Goal: Task Accomplishment & Management: Use online tool/utility

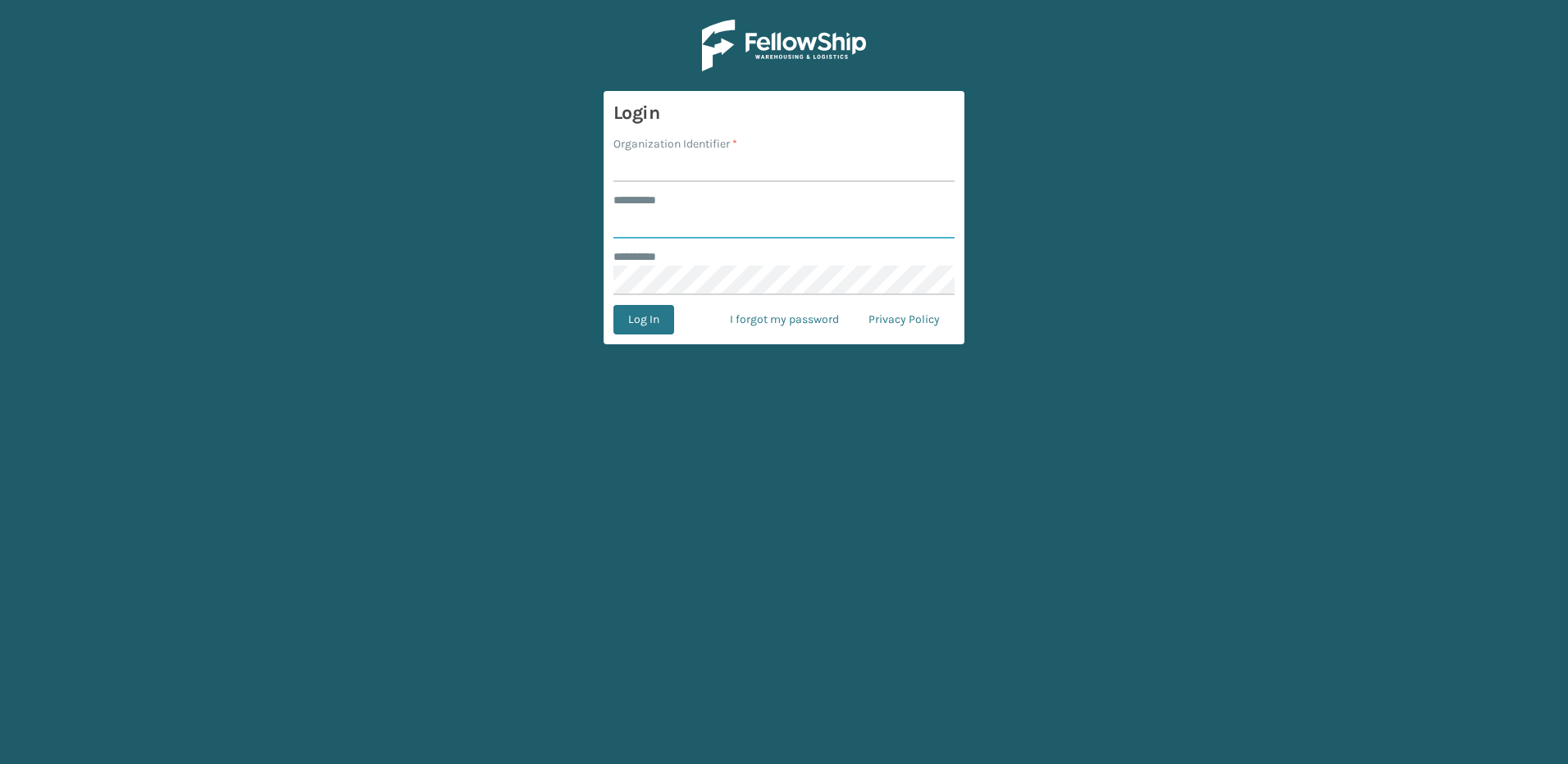
type input "********"
click at [640, 166] on input "Organization Identifier *" at bounding box center [784, 168] width 341 height 29
type input "Fellowship - East"
click at [640, 318] on button "Log In" at bounding box center [644, 319] width 61 height 29
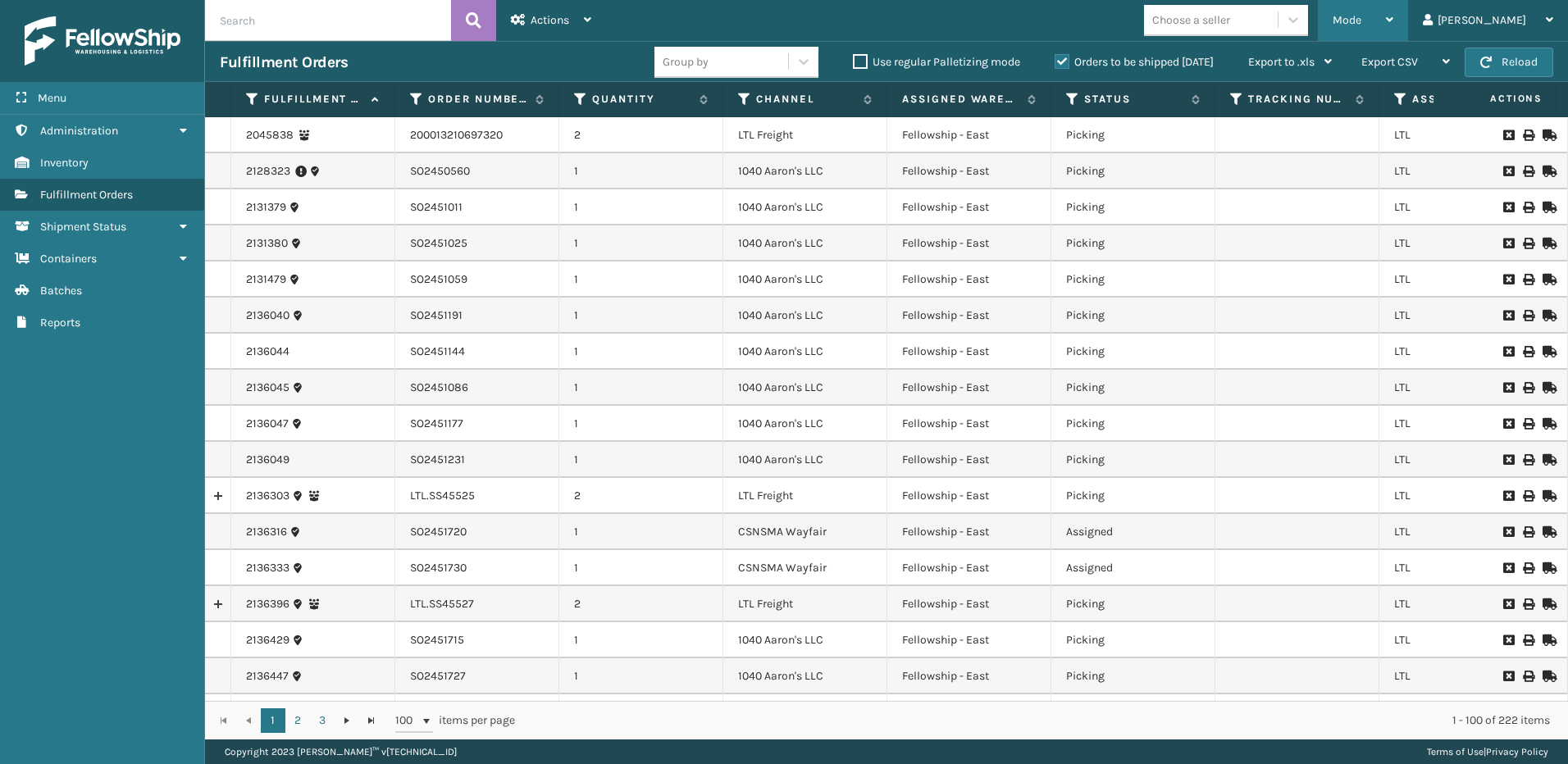
click at [1361, 27] on span "Mode" at bounding box center [1346, 19] width 29 height 14
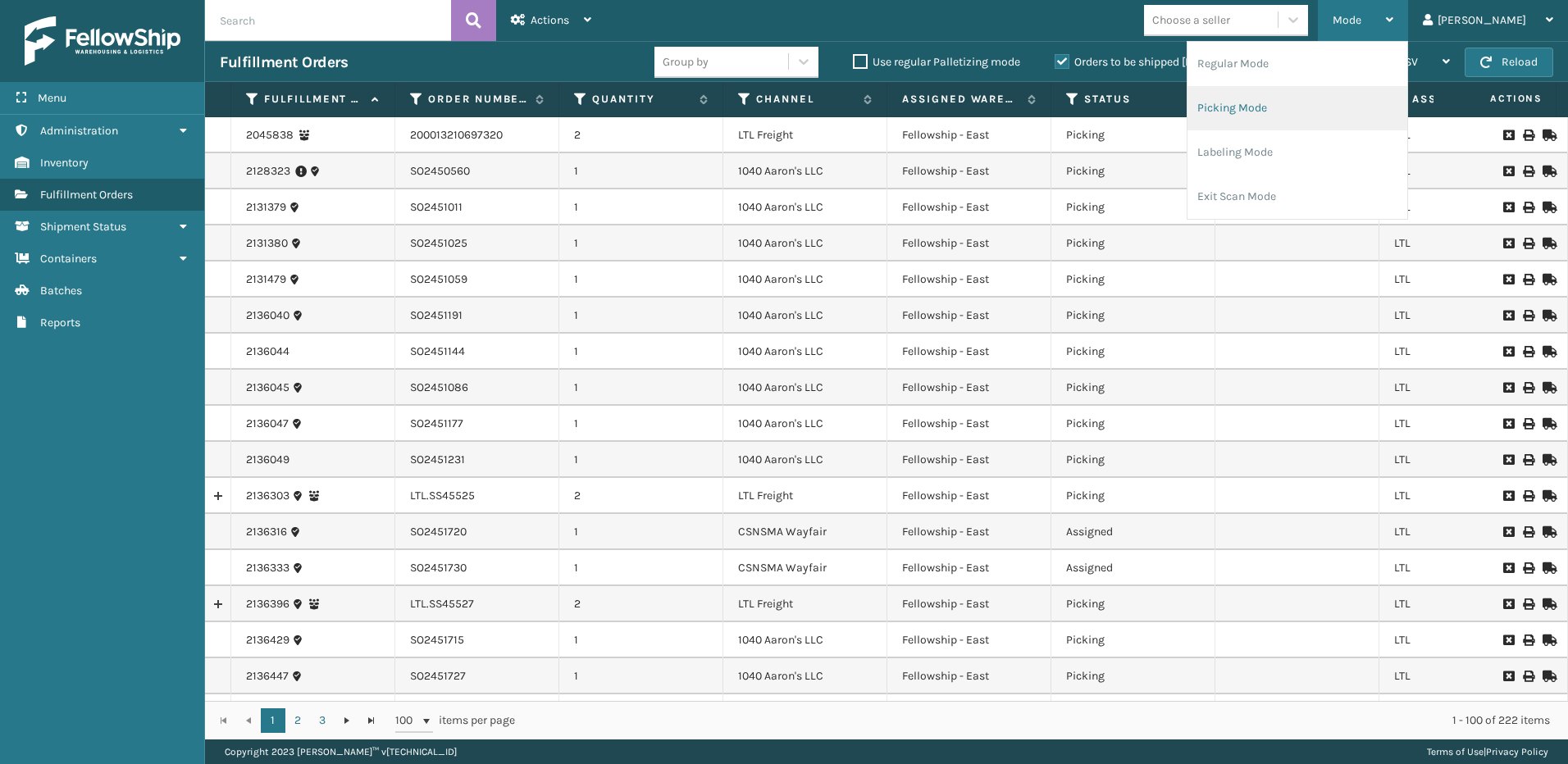
click at [1301, 106] on li "Picking Mode" at bounding box center [1297, 109] width 220 height 44
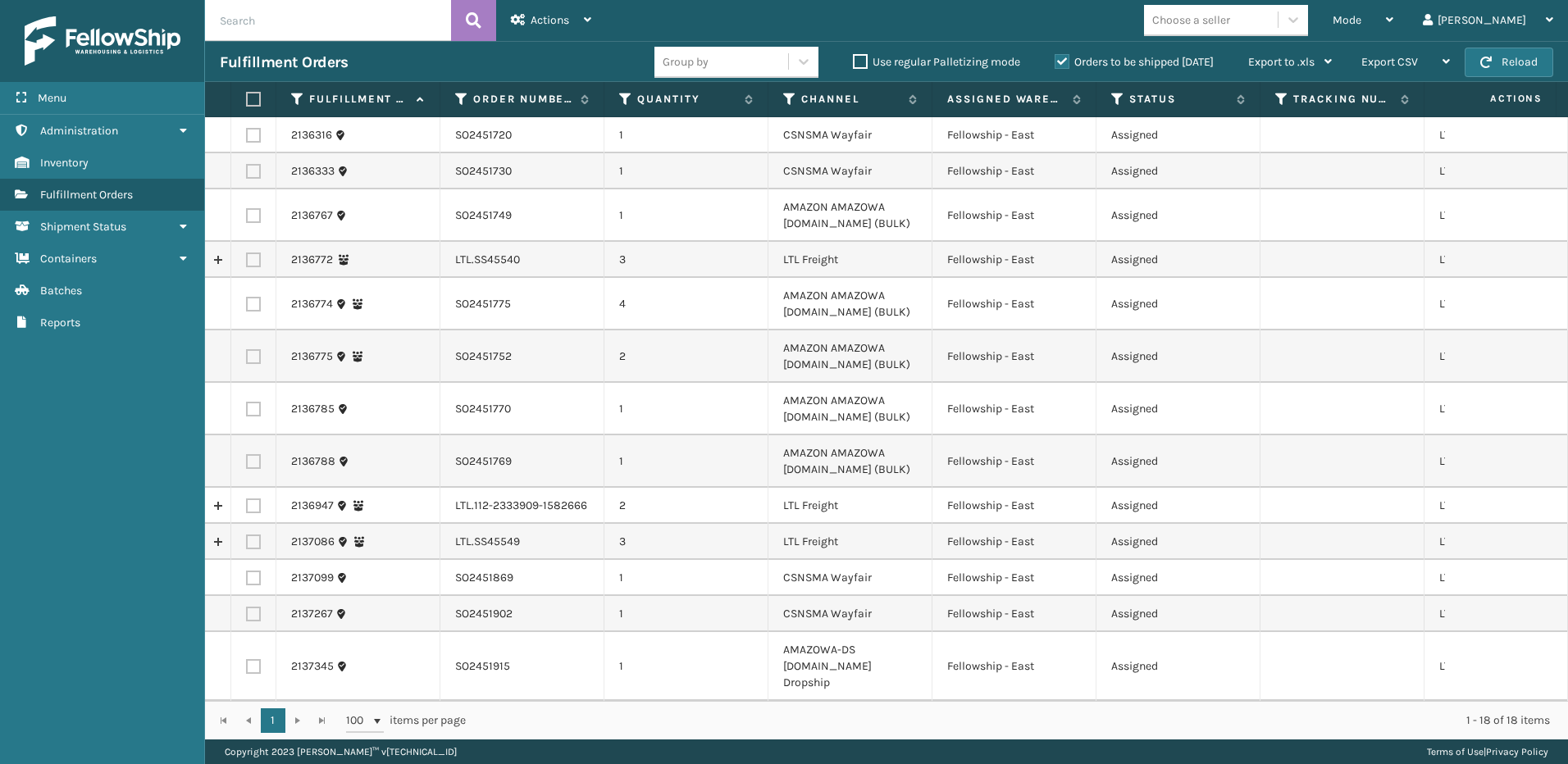
click at [245, 255] on td at bounding box center [253, 260] width 45 height 36
click at [259, 260] on label at bounding box center [253, 260] width 15 height 15
click at [247, 260] on input "checkbox" at bounding box center [246, 258] width 1 height 11
checkbox input "true"
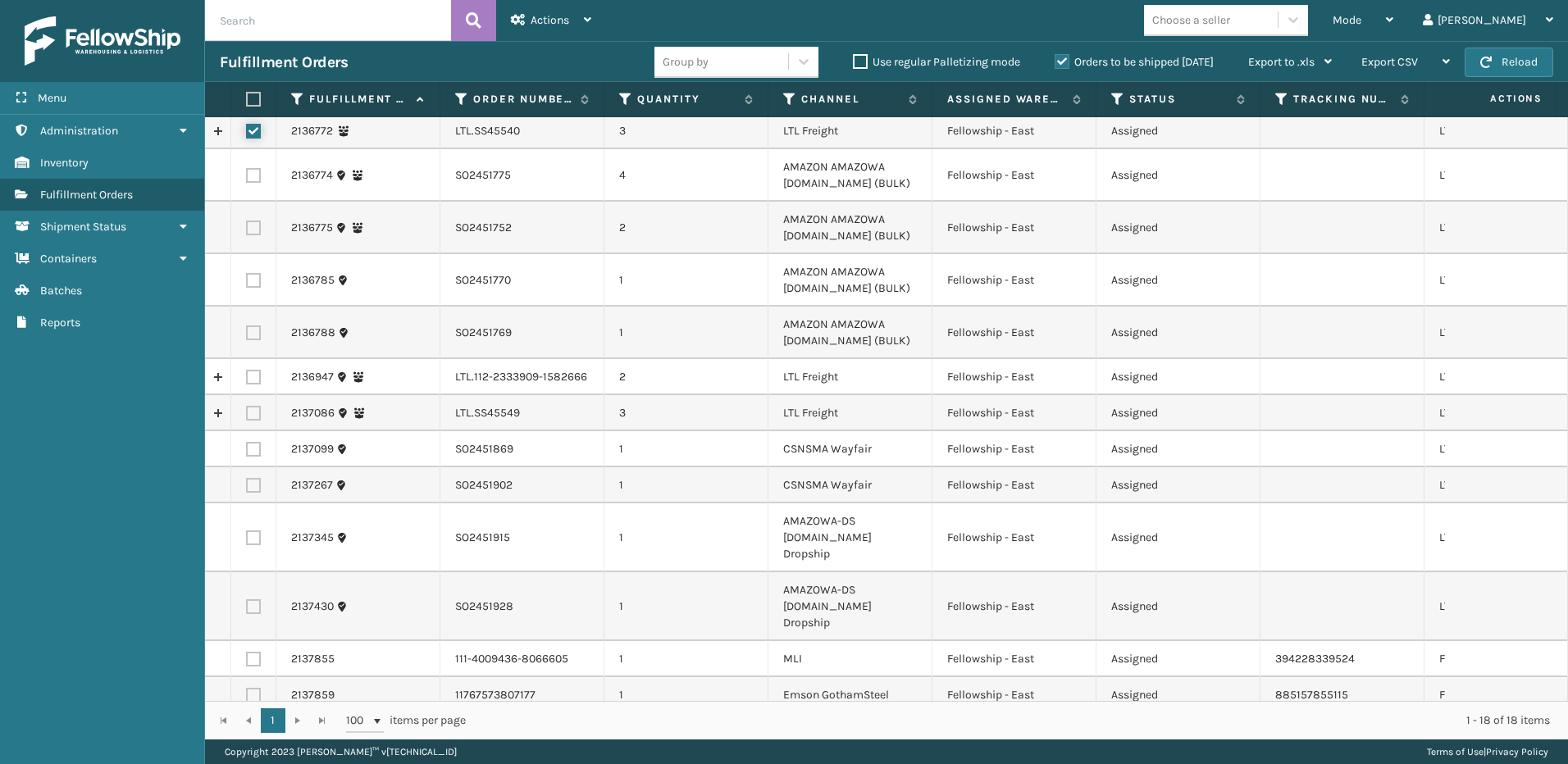
scroll to position [164, 0]
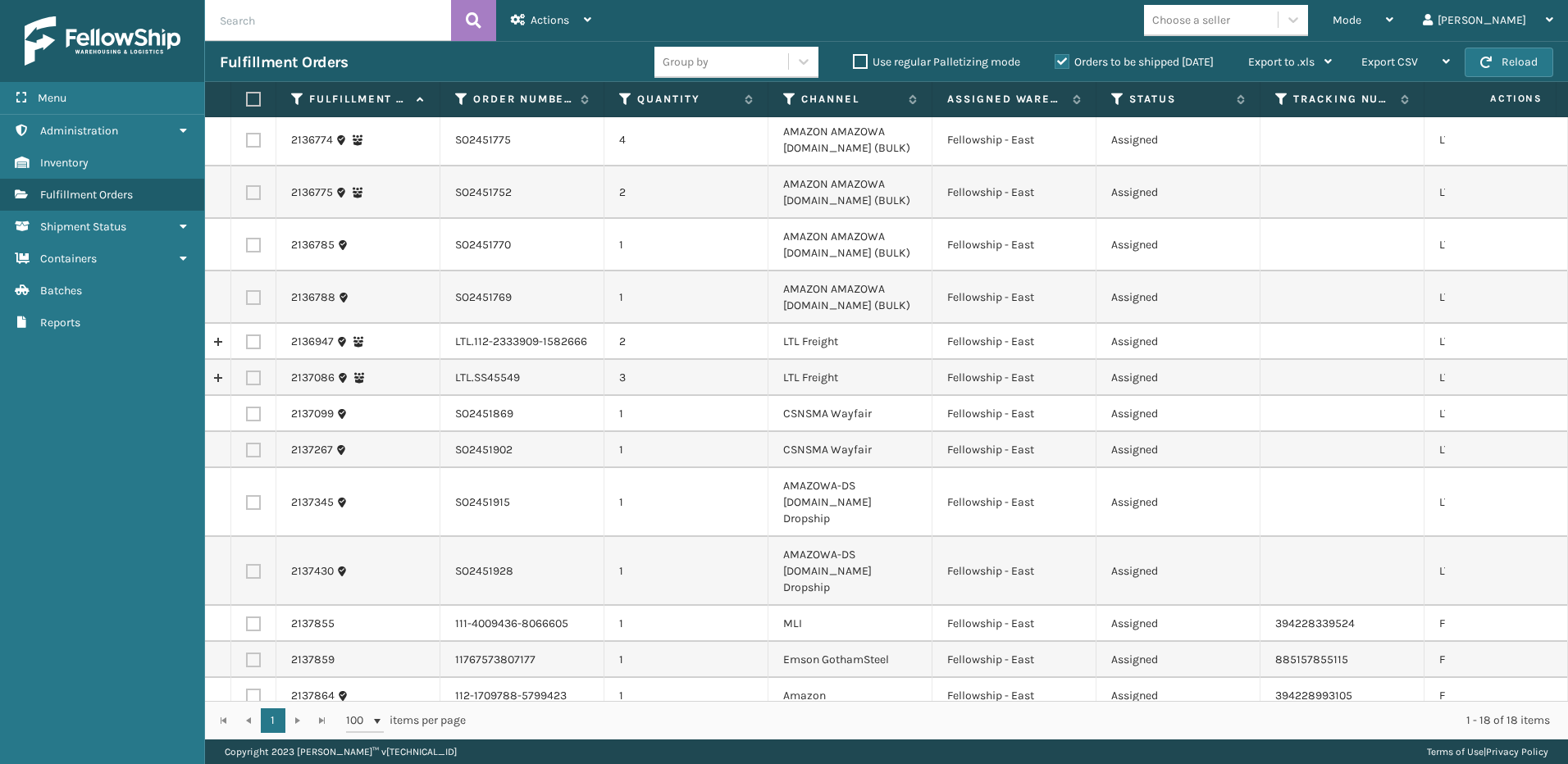
click at [258, 345] on label at bounding box center [253, 342] width 15 height 15
click at [247, 345] on input "checkbox" at bounding box center [246, 341] width 1 height 11
checkbox input "true"
click at [254, 376] on label at bounding box center [253, 378] width 15 height 15
click at [247, 376] on input "checkbox" at bounding box center [246, 376] width 1 height 11
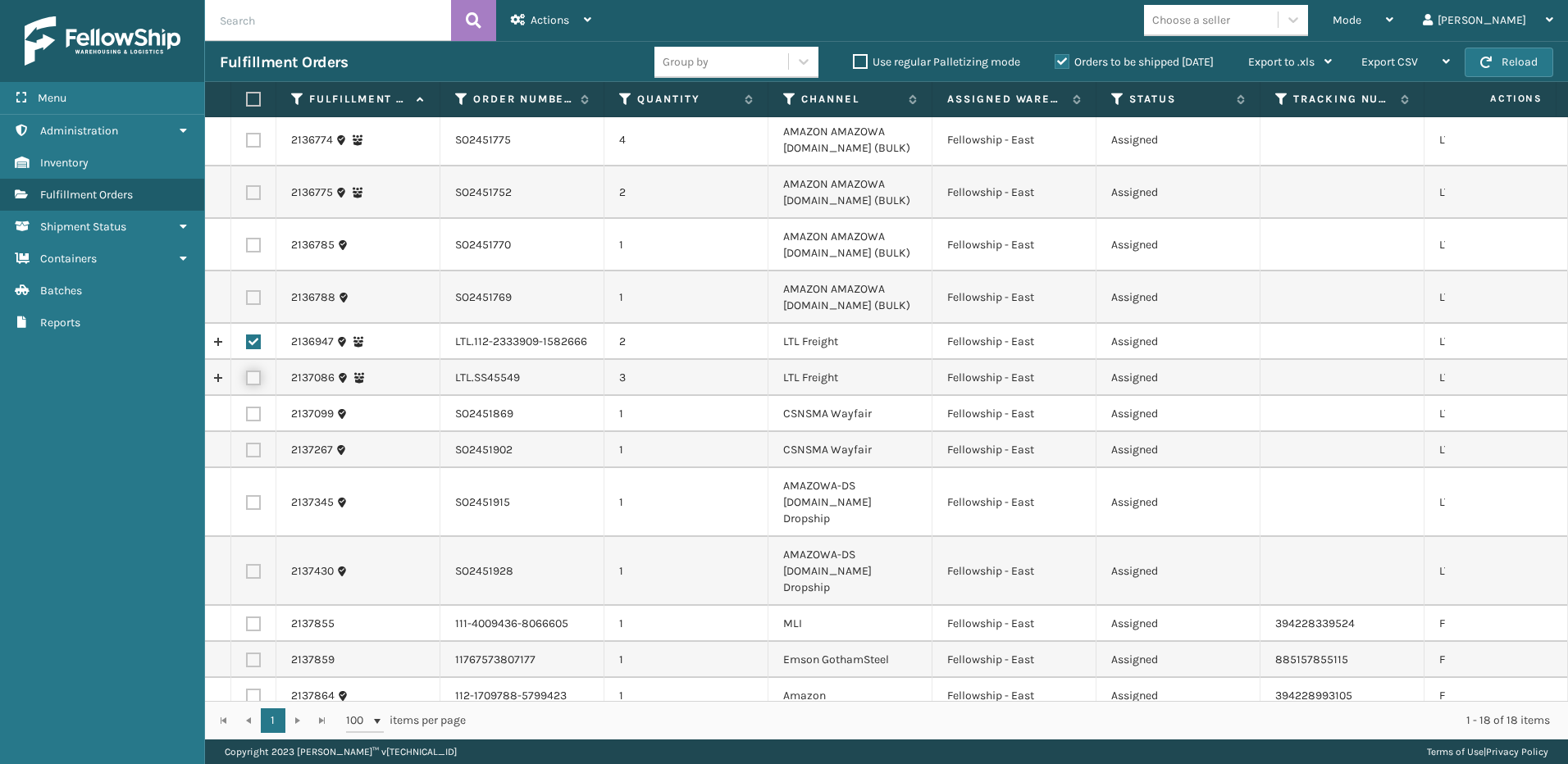
checkbox input "true"
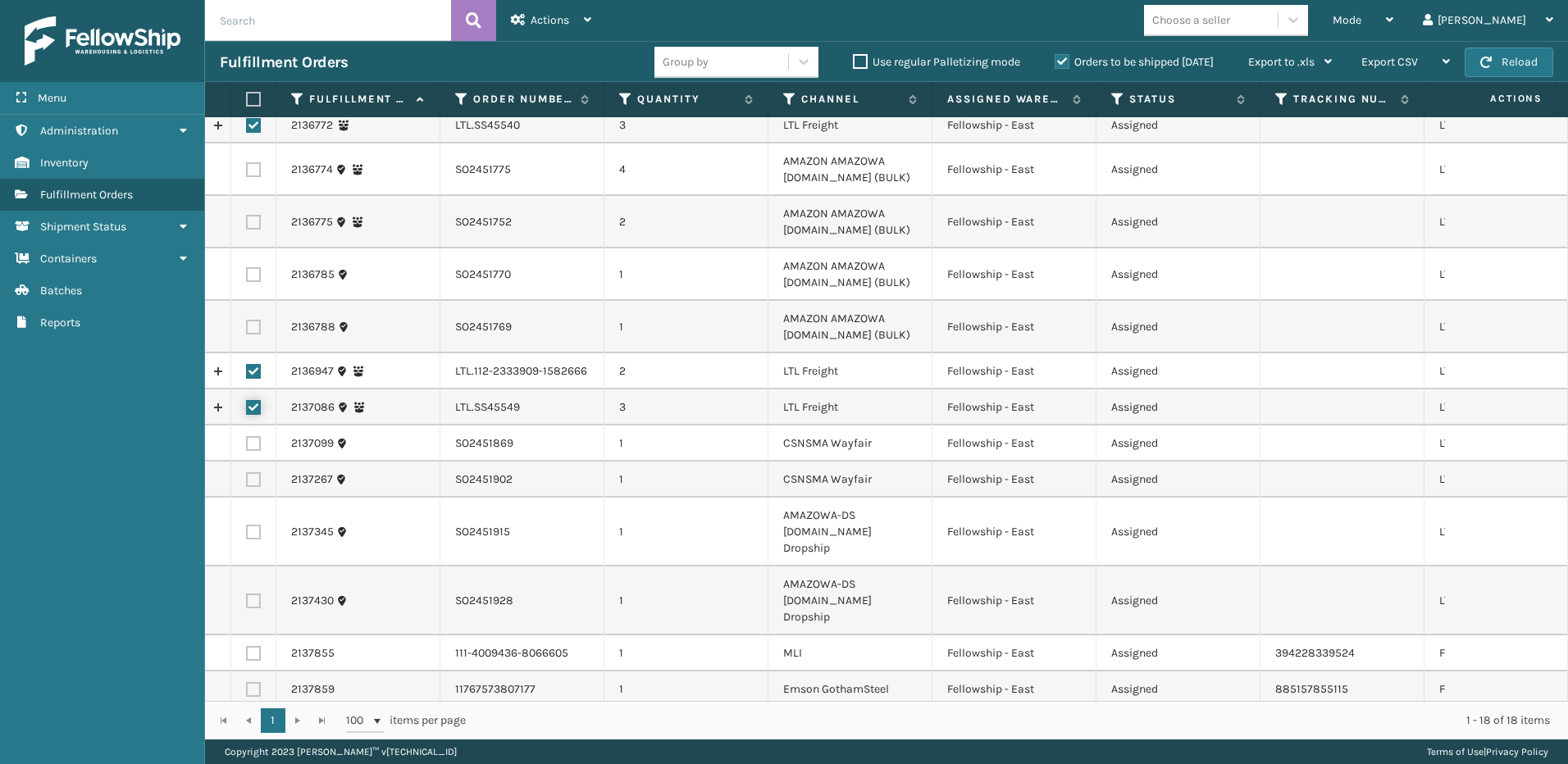
scroll to position [0, 0]
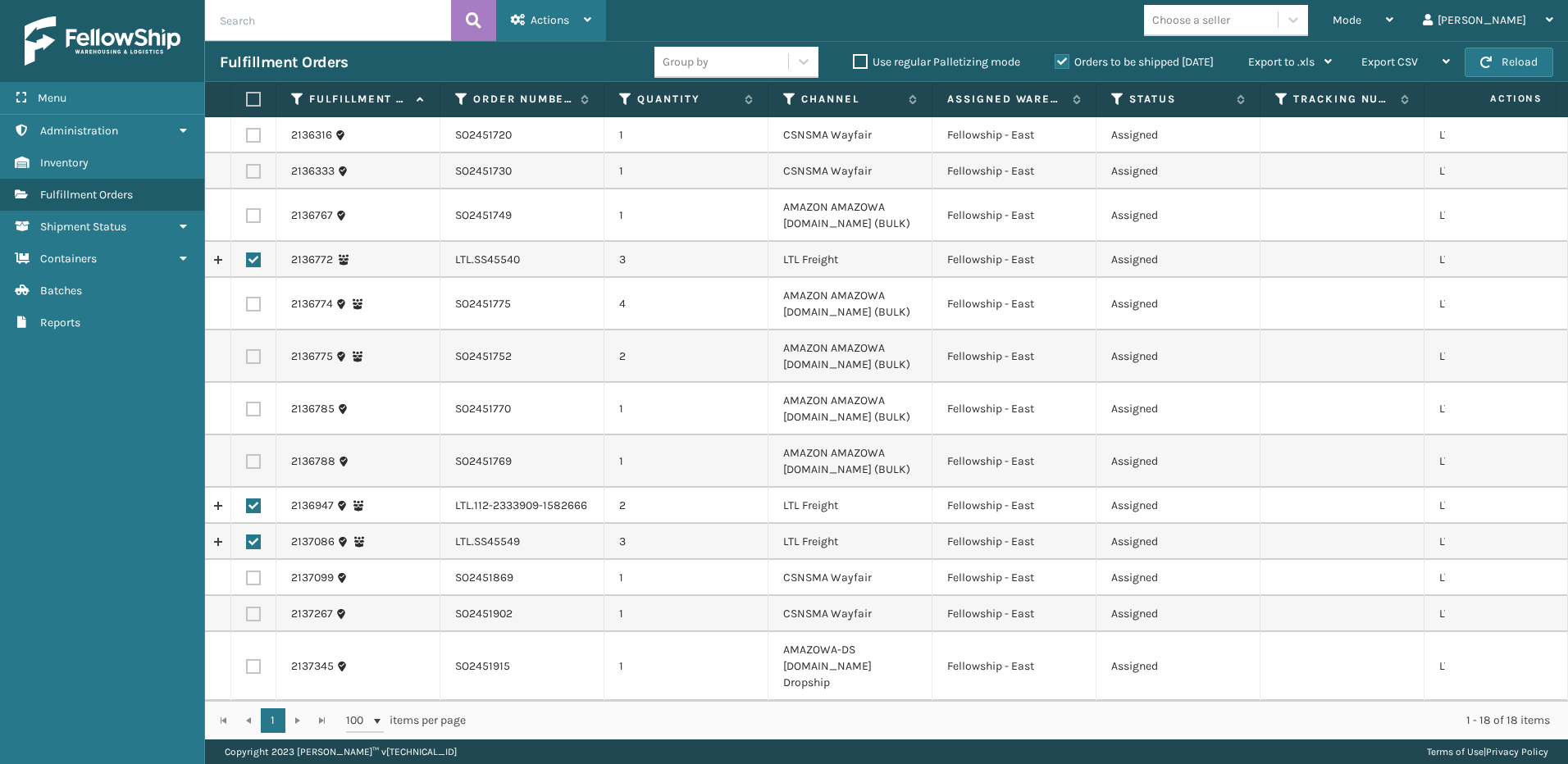
click at [550, 18] on span "Actions" at bounding box center [550, 19] width 39 height 14
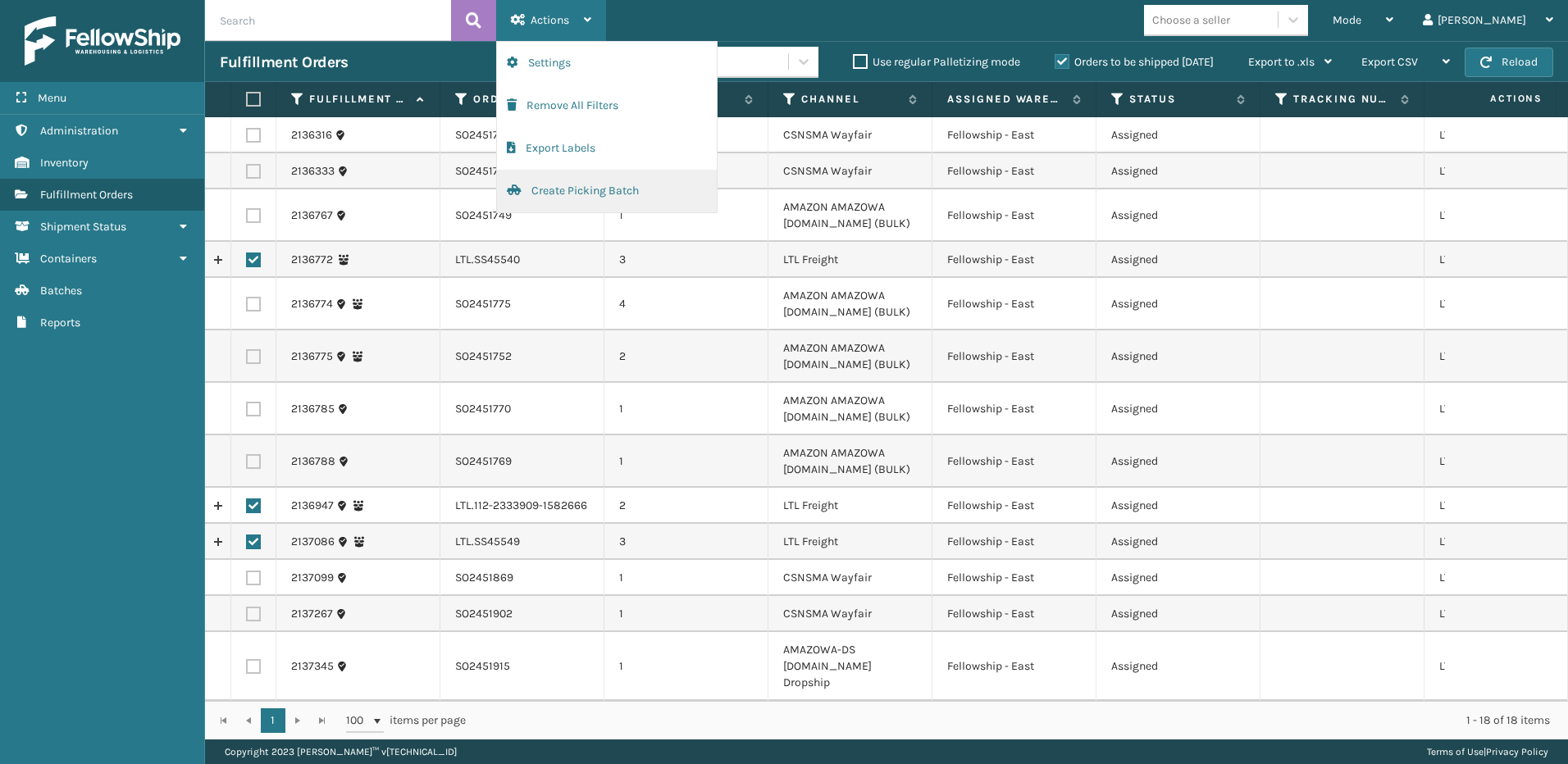
click at [576, 194] on button "Create Picking Batch" at bounding box center [606, 191] width 220 height 42
